Goal: Information Seeking & Learning: Learn about a topic

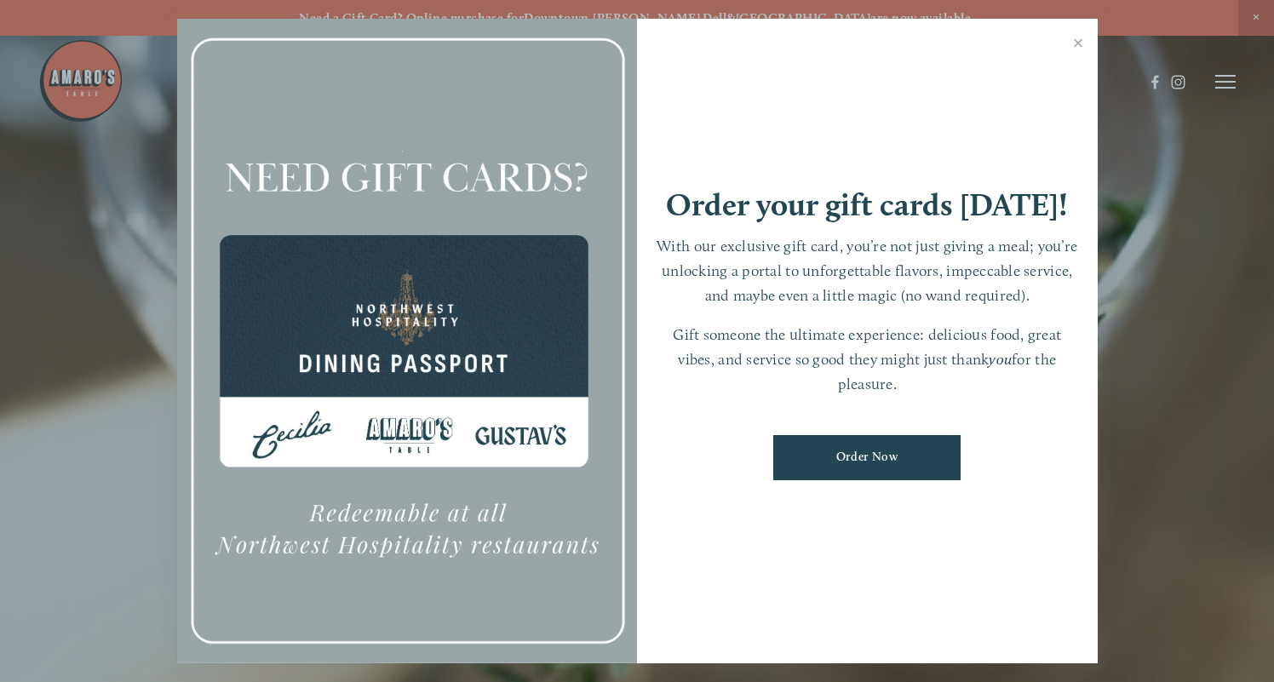
drag, startPoint x: 1078, startPoint y: 43, endPoint x: 1048, endPoint y: 51, distance: 30.8
click at [1078, 43] on link "Close" at bounding box center [1078, 45] width 33 height 48
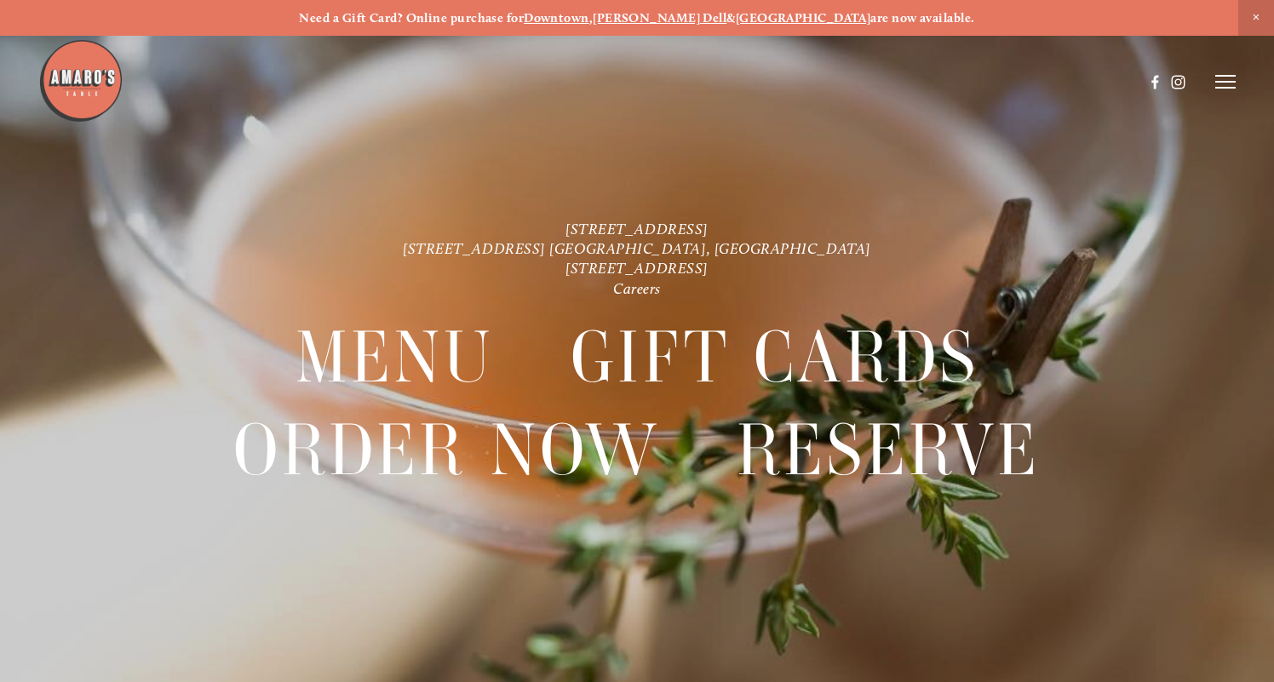
click at [1232, 78] on icon at bounding box center [1226, 81] width 20 height 15
click at [1063, 80] on span "Gallery" at bounding box center [1070, 81] width 39 height 14
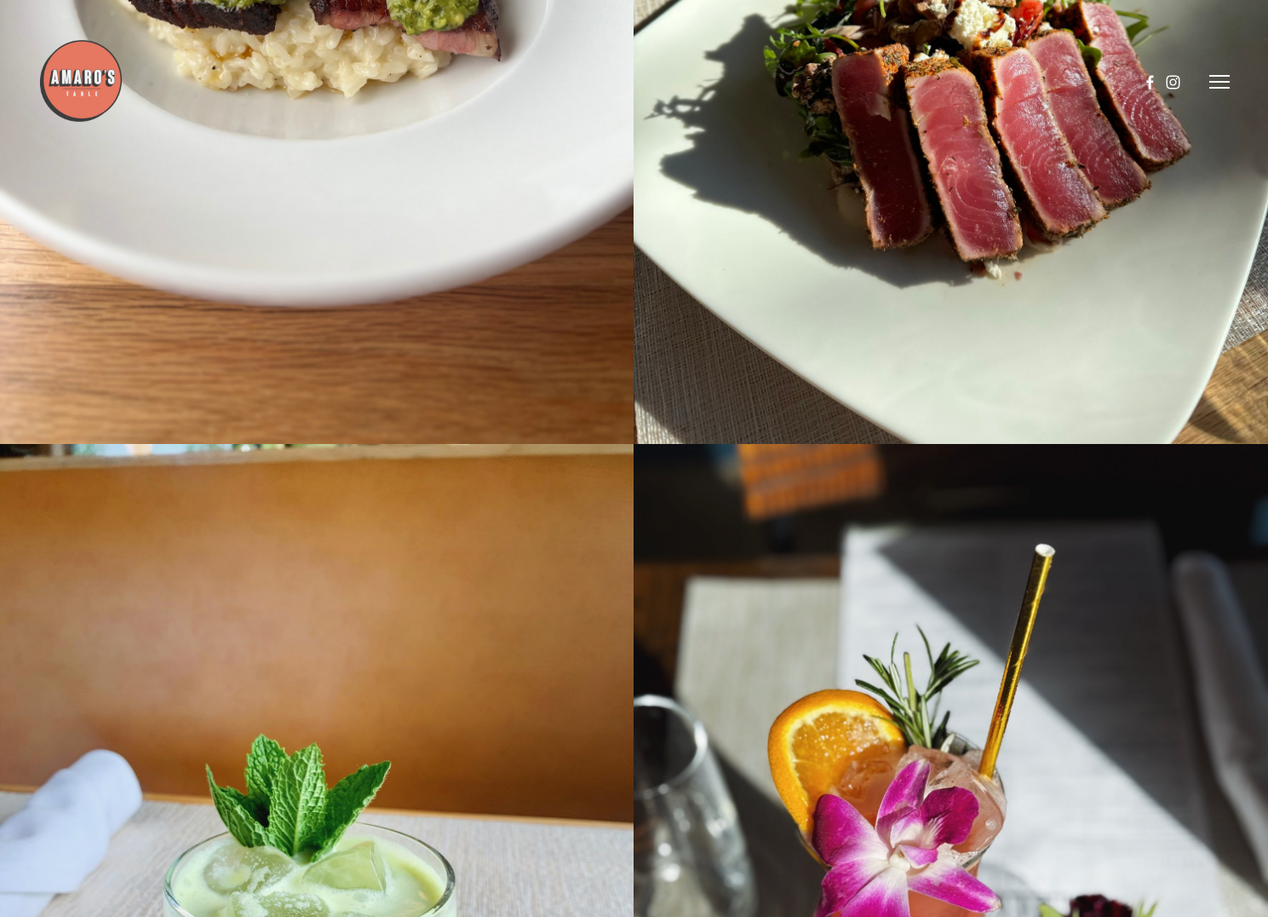
scroll to position [21885, 0]
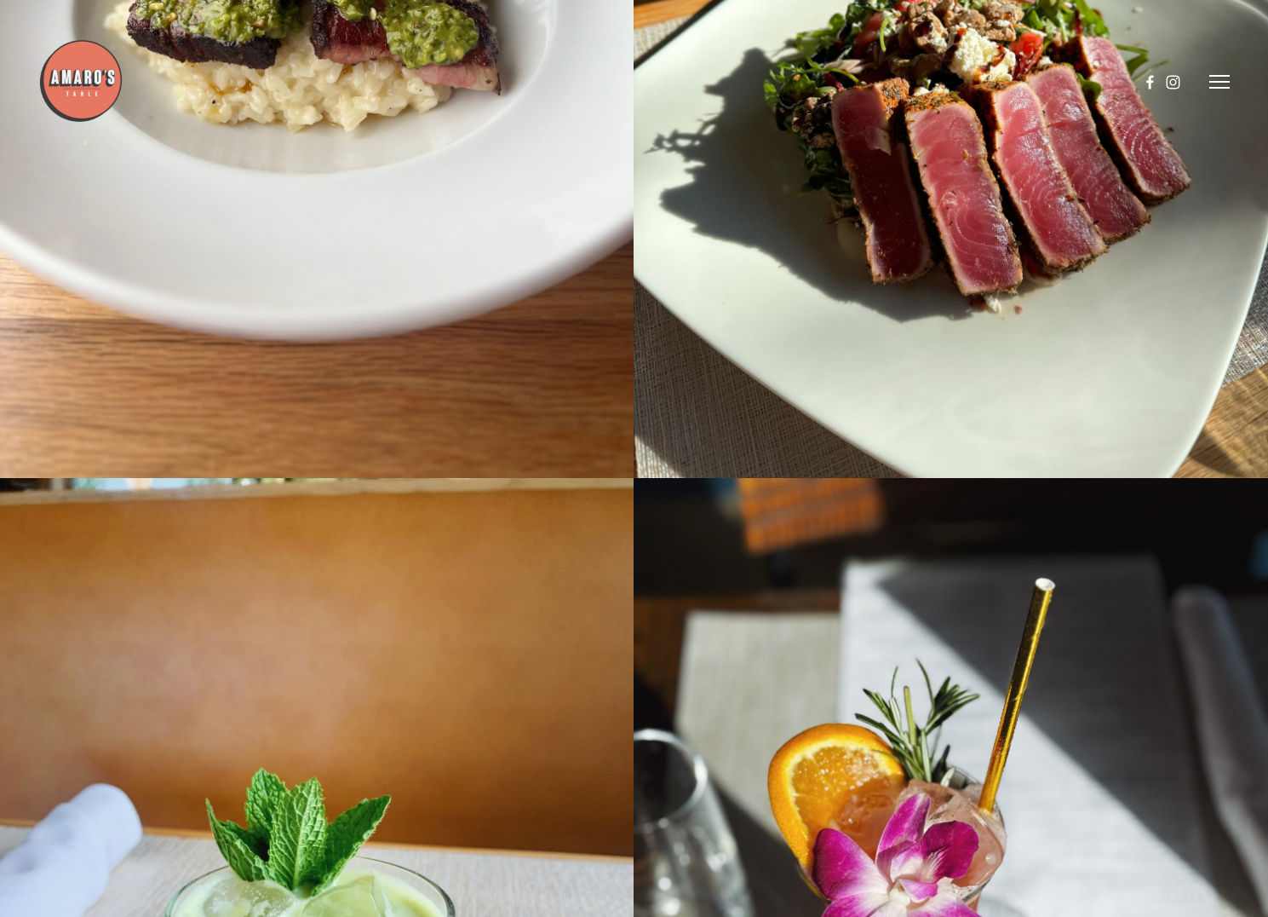
click at [1223, 76] on line at bounding box center [1220, 76] width 20 height 0
click at [912, 78] on span "Menu" at bounding box center [916, 81] width 32 height 14
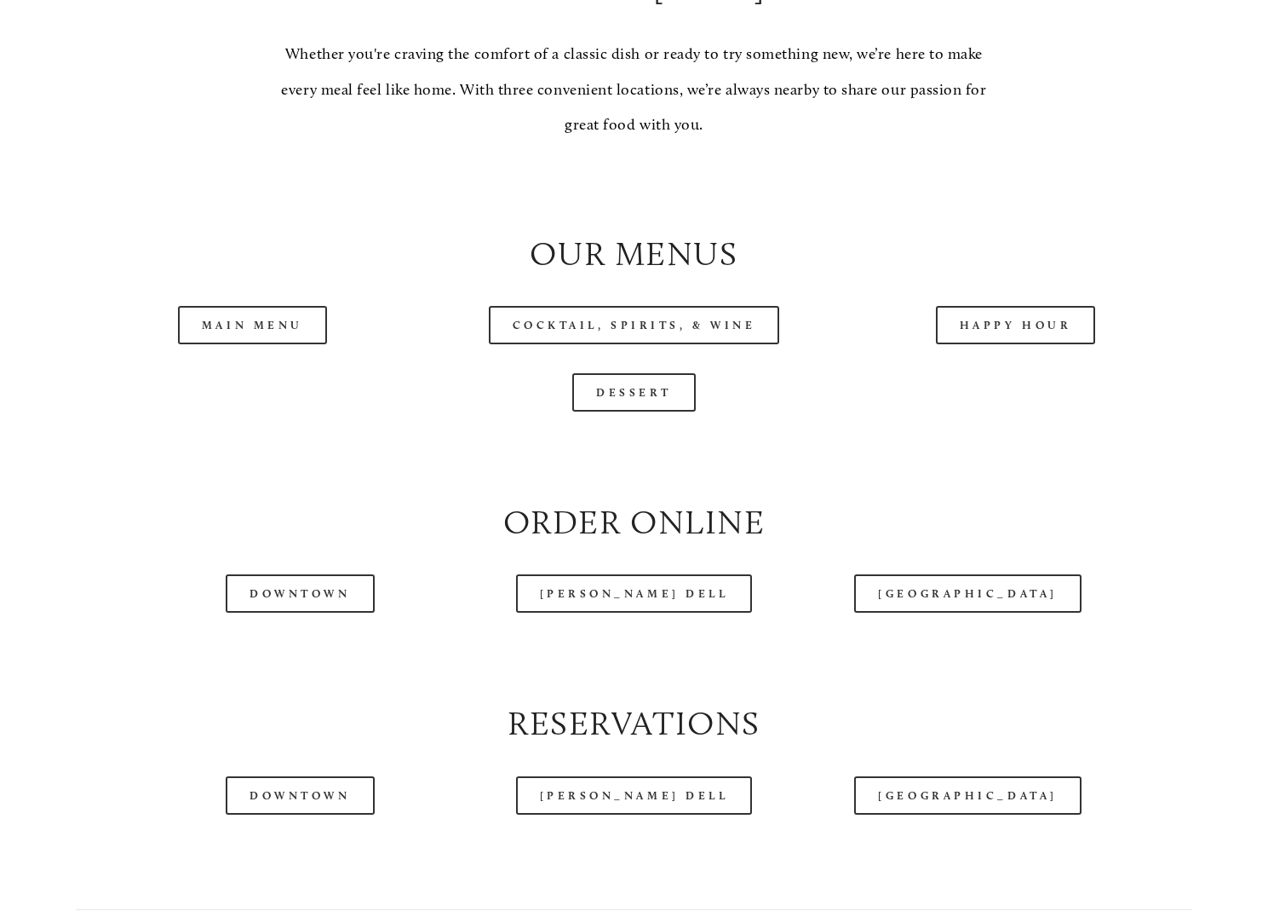
scroll to position [1555, 0]
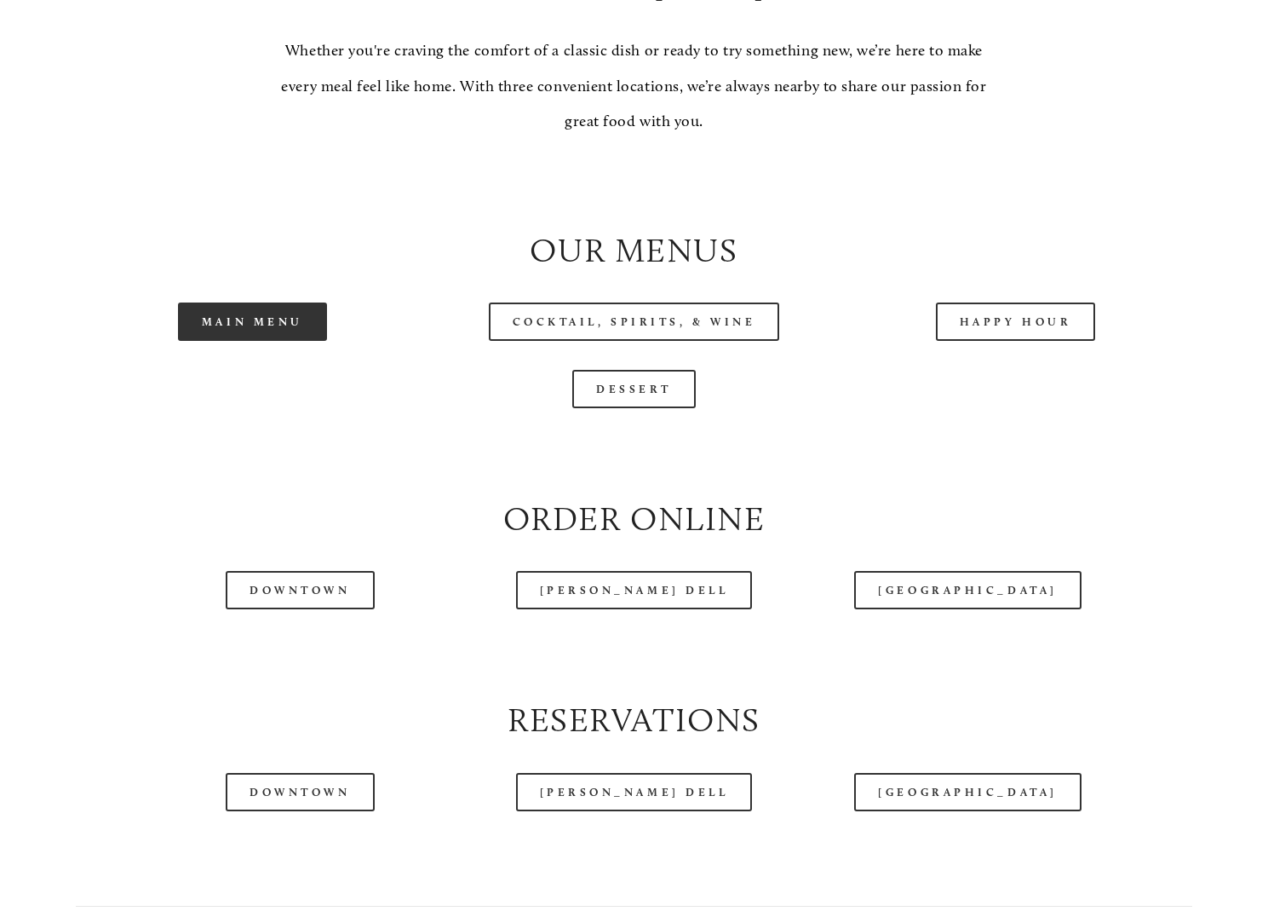
click at [282, 341] on link "Main Menu" at bounding box center [252, 321] width 149 height 38
drag, startPoint x: 647, startPoint y: 418, endPoint x: 650, endPoint y: 394, distance: 24.8
click at [648, 408] on link "Dessert" at bounding box center [634, 389] width 124 height 38
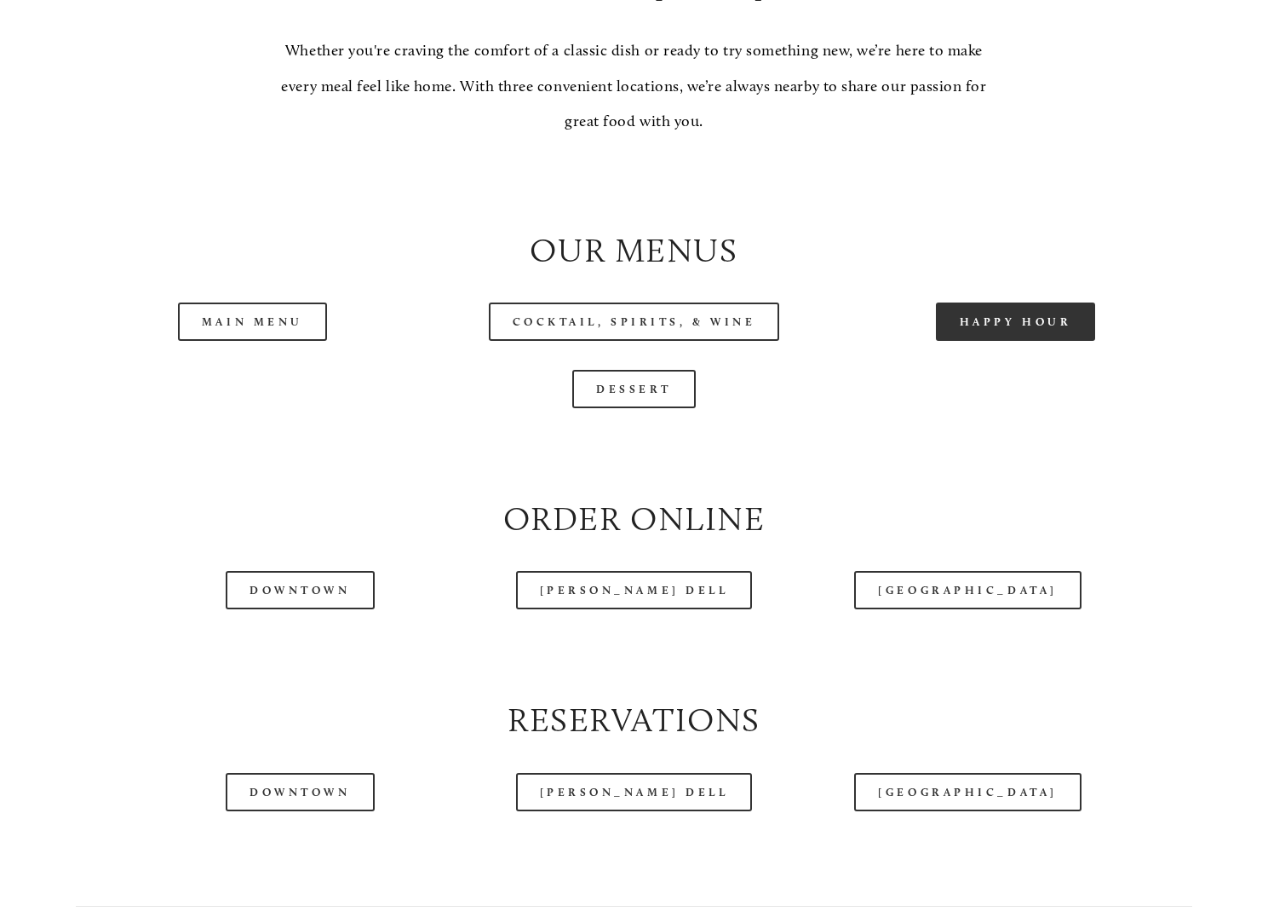
click at [997, 341] on link "Happy Hour" at bounding box center [1016, 321] width 160 height 38
